Goal: Task Accomplishment & Management: Manage account settings

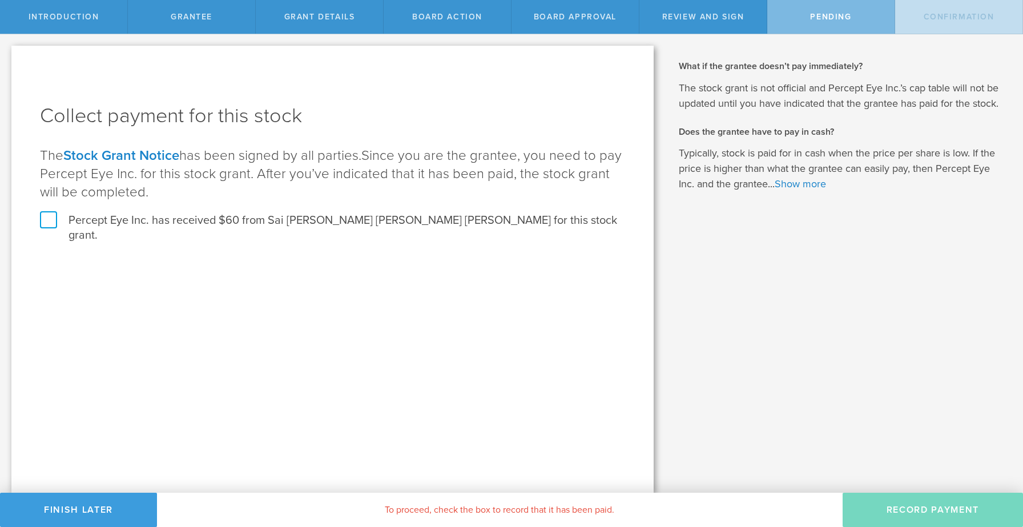
click at [44, 219] on label "Percept Eye Inc. has received $60 from Sai Surya Subrahmanya Srinivas Annambhot…" at bounding box center [332, 228] width 585 height 30
click at [0, 0] on input "Percept Eye Inc. has received $60 from Sai Surya Subrahmanya Srinivas Annambhot…" at bounding box center [0, 0] width 0 height 0
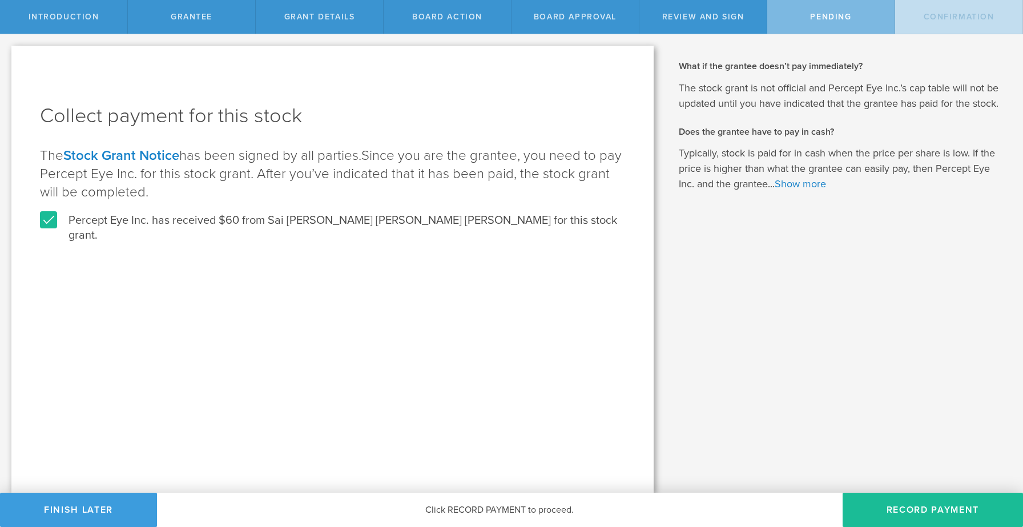
click at [781, 300] on div "Why is spousal consent required for a stock grant? In the case of a marital eve…" at bounding box center [844, 263] width 358 height 459
click at [908, 512] on button "Record Payment" at bounding box center [933, 510] width 180 height 34
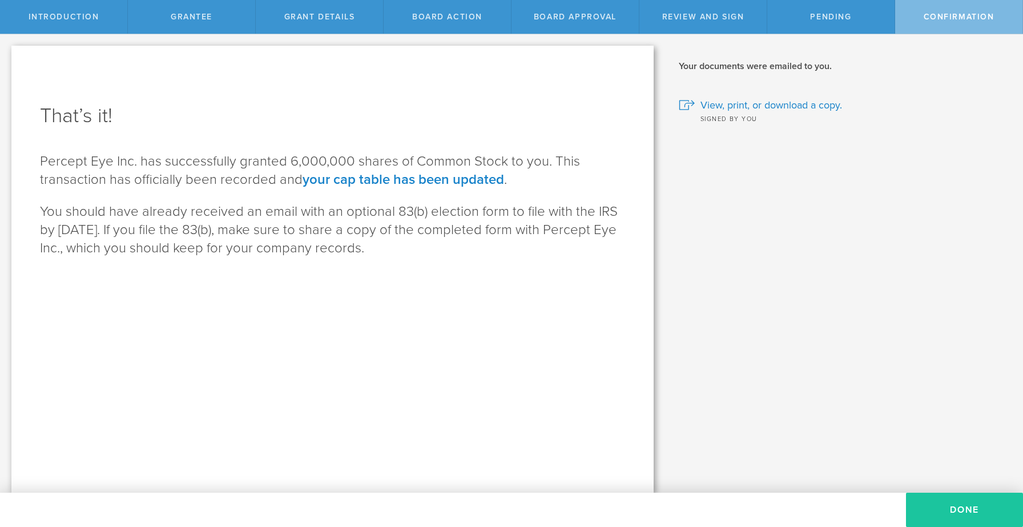
click at [944, 504] on button "Done" at bounding box center [964, 510] width 117 height 34
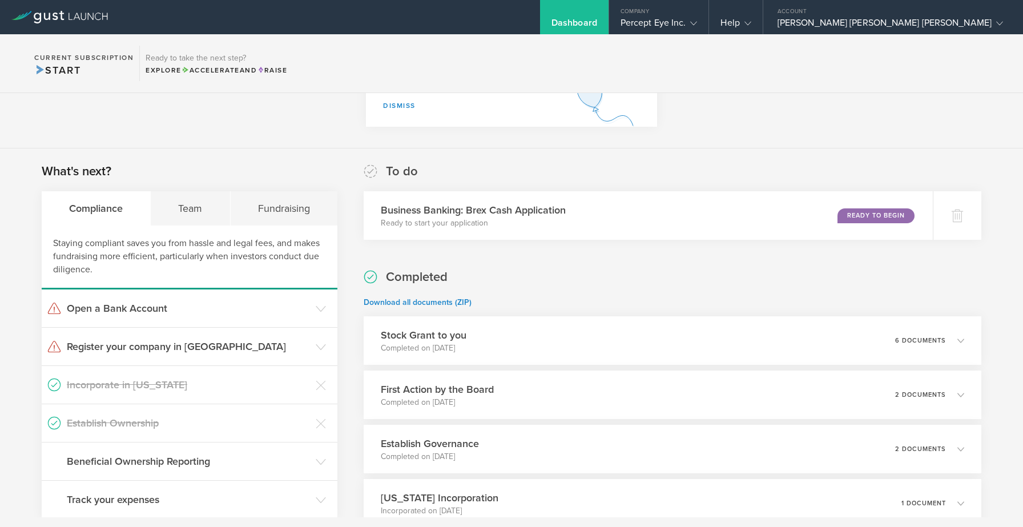
scroll to position [246, 0]
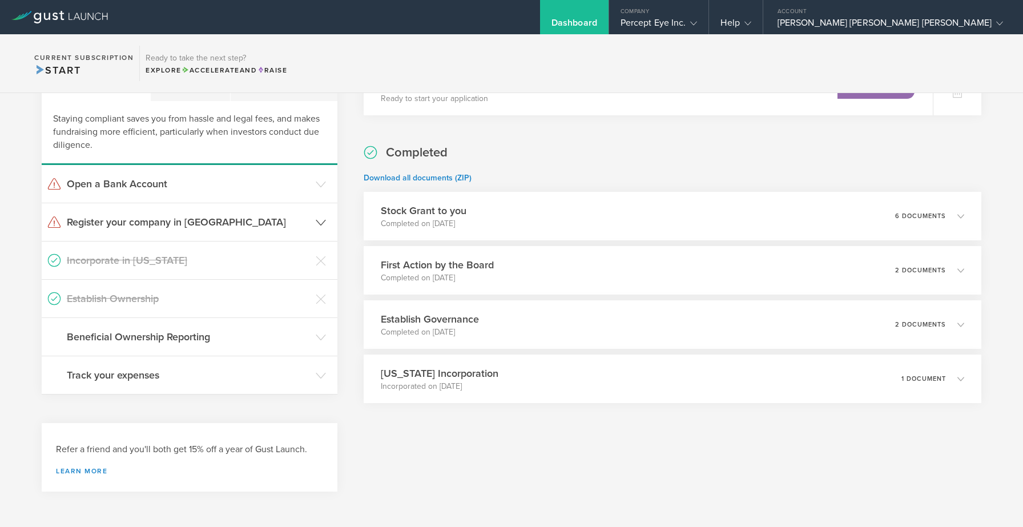
click at [327, 233] on header "Register your company in [GEOGRAPHIC_DATA]" at bounding box center [190, 222] width 296 height 38
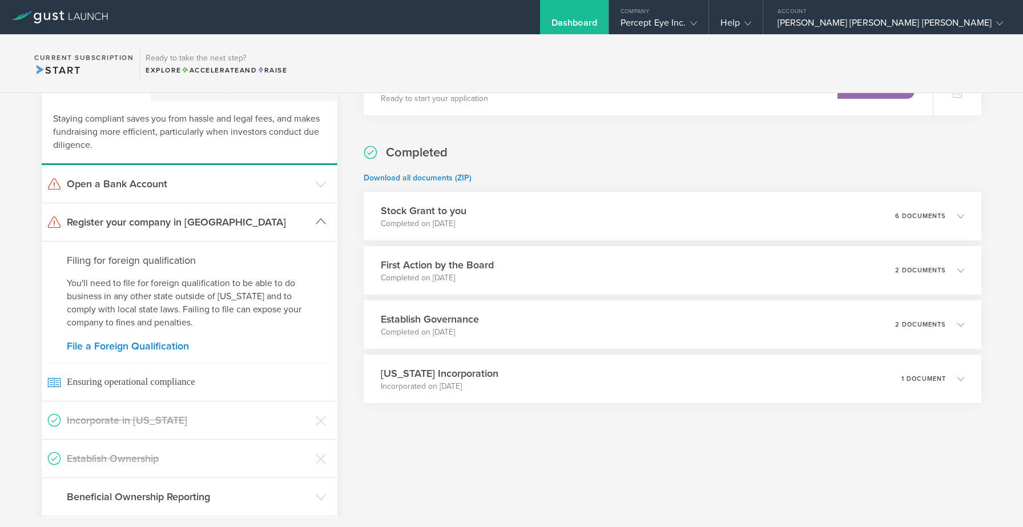
click at [327, 233] on header "Register your company in [GEOGRAPHIC_DATA]" at bounding box center [190, 222] width 296 height 38
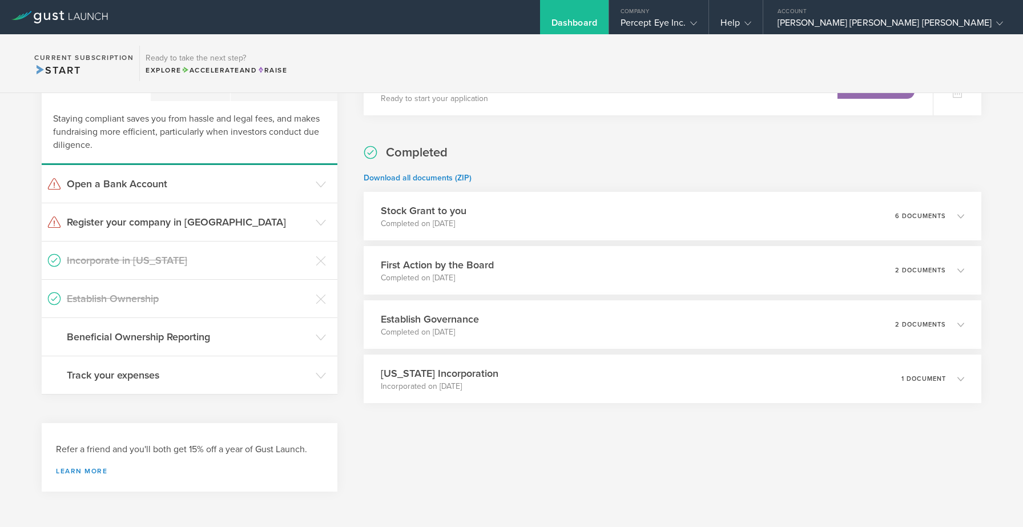
click at [475, 440] on div "To do Business Banking: Brex Cash Application Ready to start your application R…" at bounding box center [673, 270] width 618 height 465
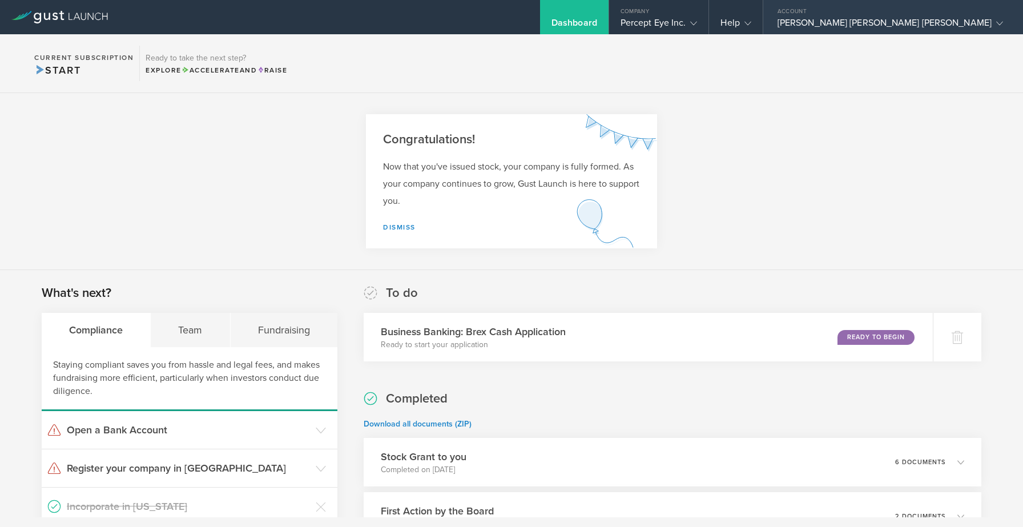
click at [901, 15] on div "Account" at bounding box center [893, 8] width 260 height 17
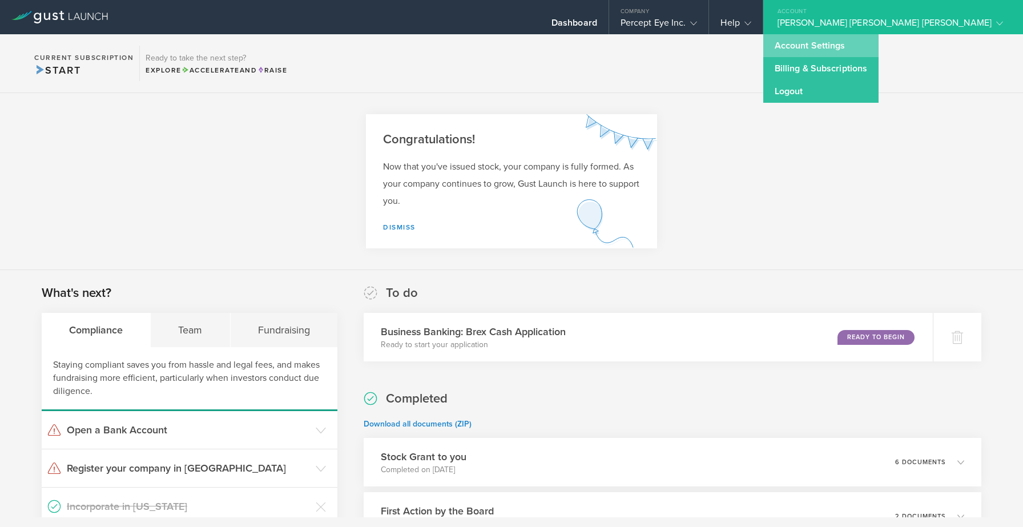
click at [846, 45] on link "Account Settings" at bounding box center [820, 45] width 115 height 23
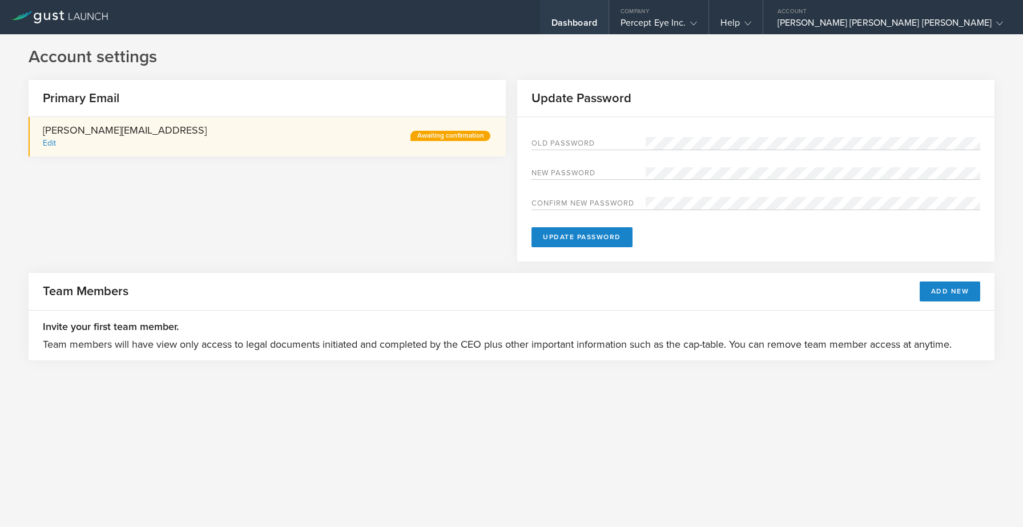
click at [597, 21] on div "Dashboard" at bounding box center [575, 25] width 46 height 17
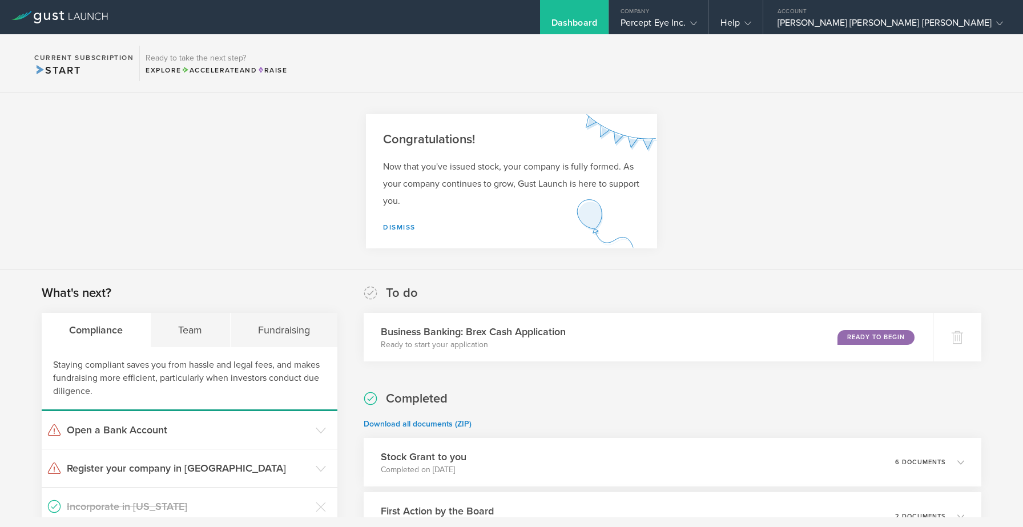
click at [863, 154] on section "Congratulations! Now that you've issued stock, your company is fully formed. As…" at bounding box center [511, 181] width 1023 height 177
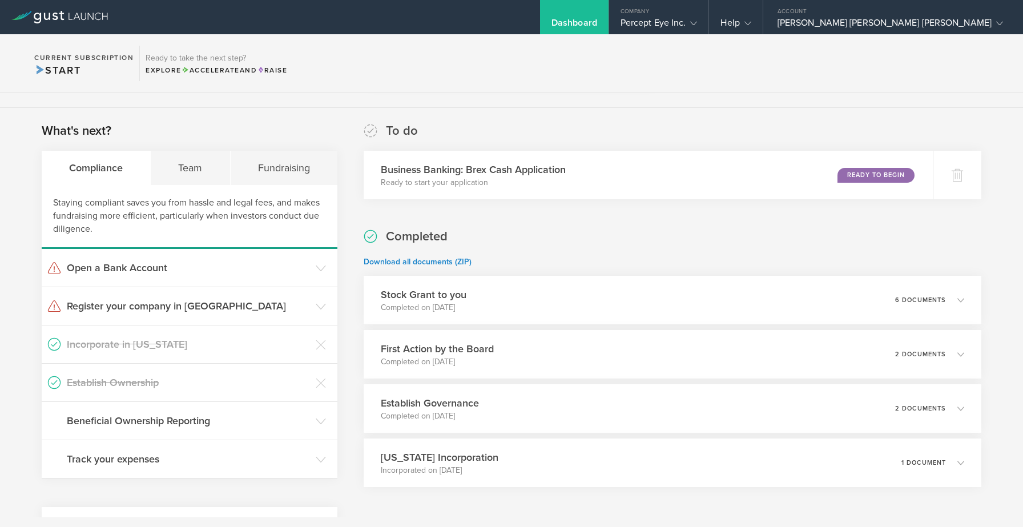
scroll to position [246, 0]
